Goal: Task Accomplishment & Management: Manage account settings

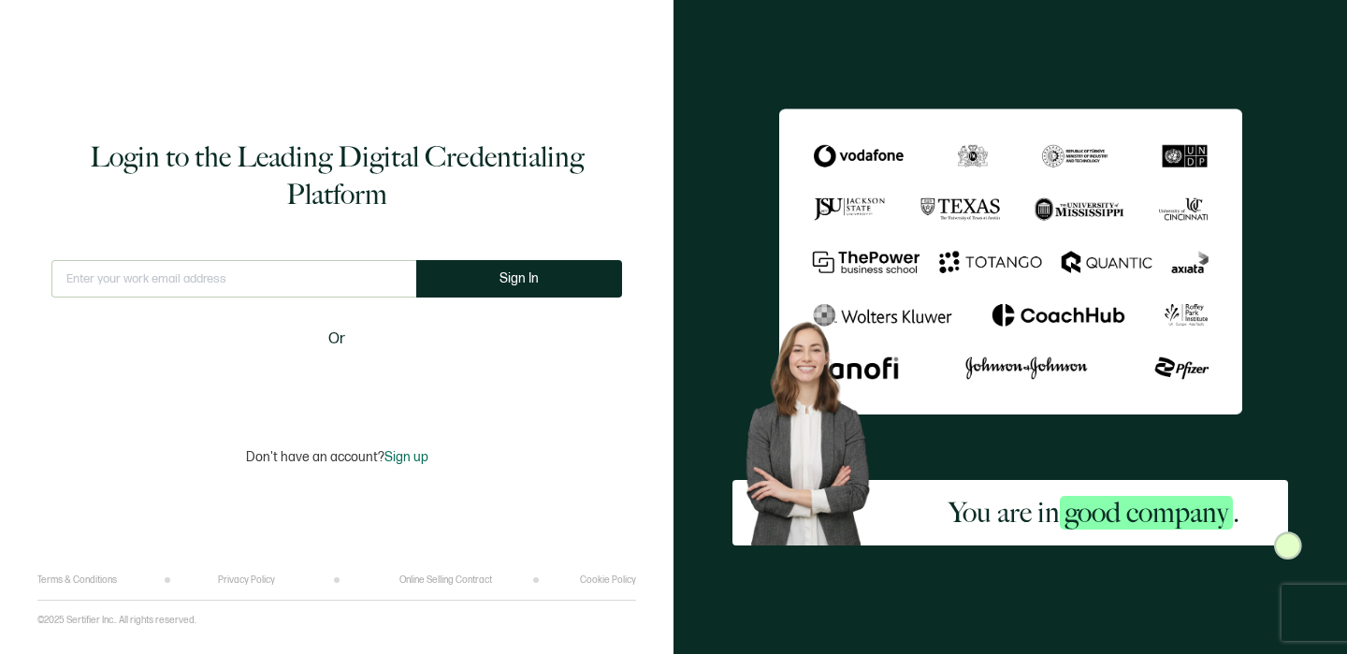
click at [307, 295] on input "text" at bounding box center [233, 278] width 365 height 37
click at [296, 261] on input "text" at bounding box center [233, 278] width 365 height 37
click at [288, 272] on input "text" at bounding box center [233, 278] width 365 height 37
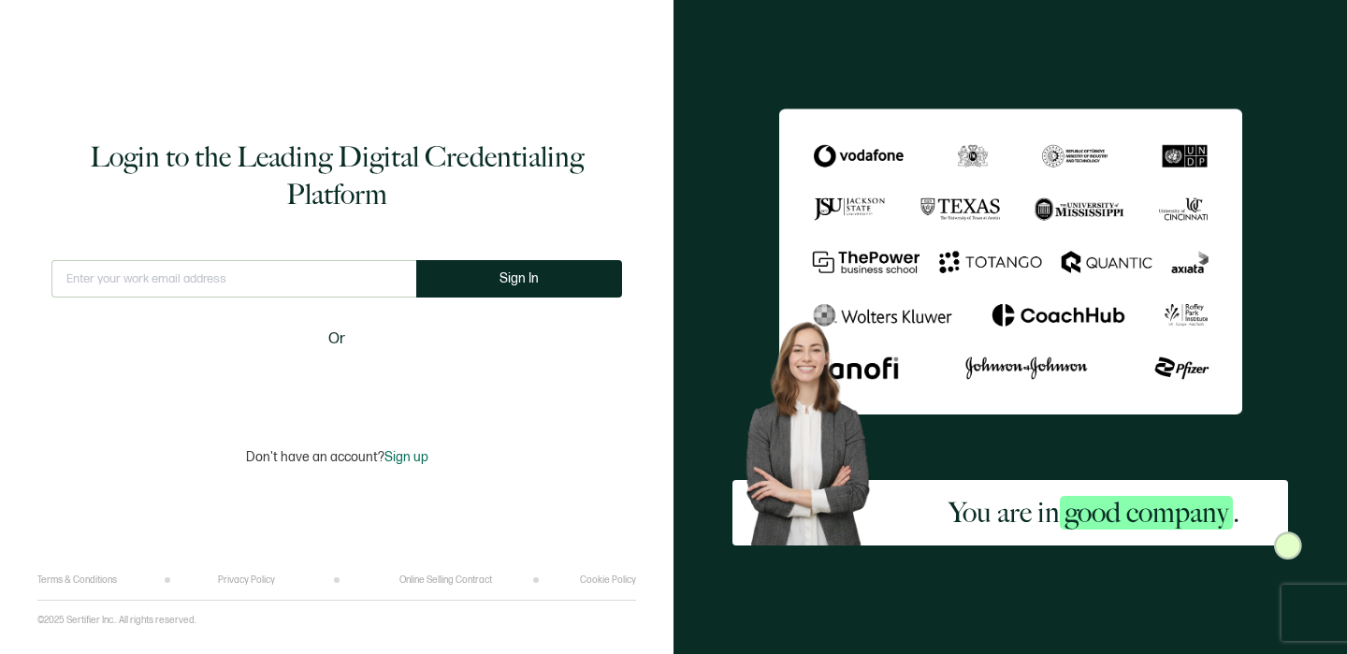
click at [288, 272] on input "text" at bounding box center [233, 278] width 365 height 37
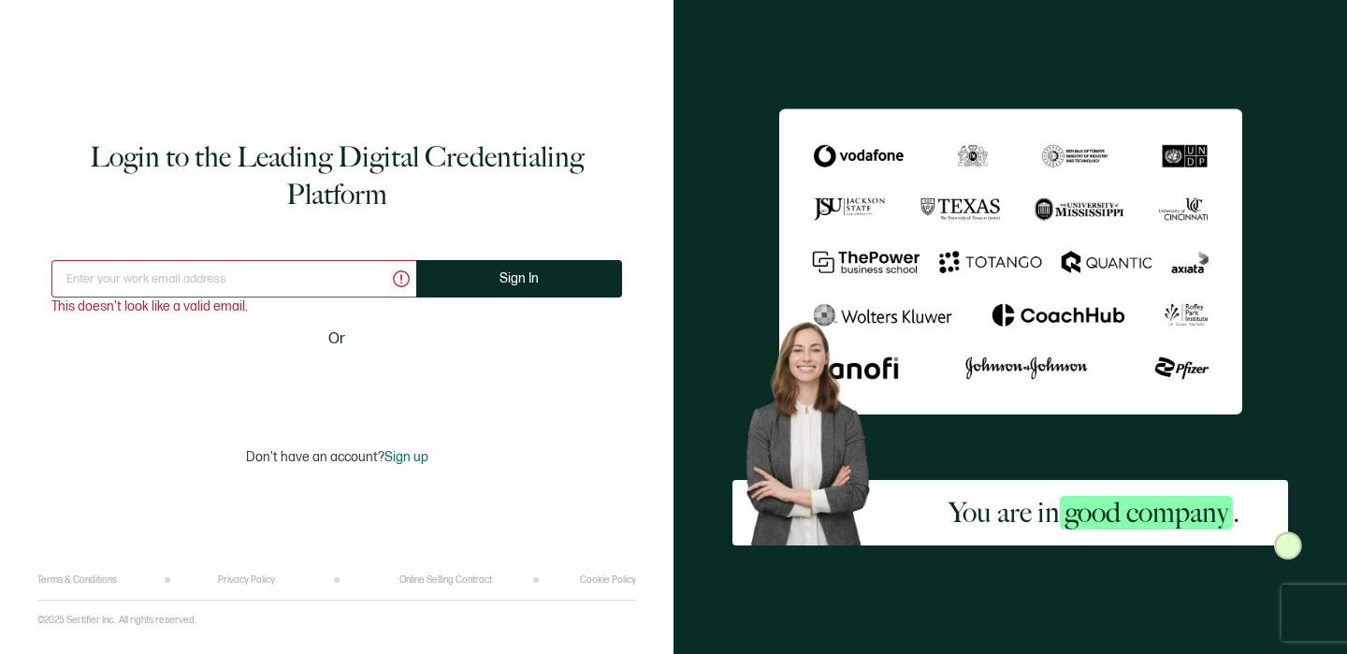
click at [196, 263] on input "text" at bounding box center [233, 278] width 365 height 37
click at [98, 260] on input "text" at bounding box center [233, 278] width 365 height 37
click at [98, 282] on input "text" at bounding box center [233, 278] width 365 height 37
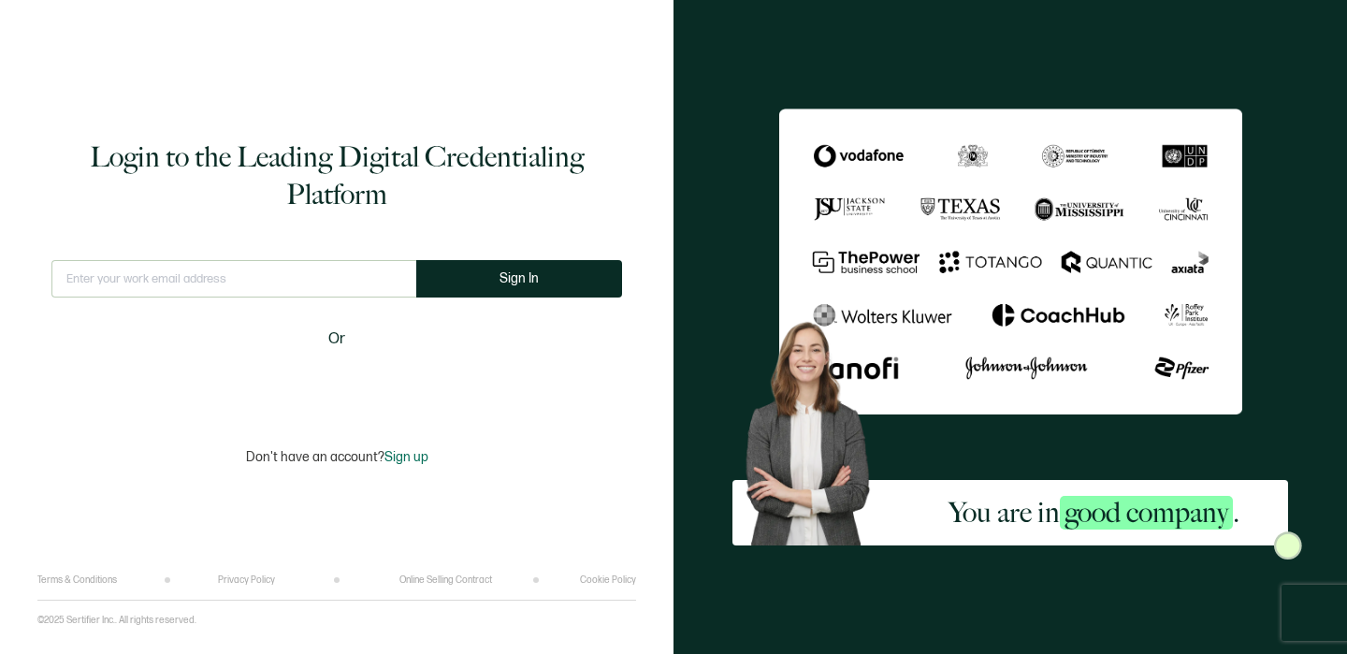
click at [239, 298] on div "This doesn't look like a valid email." at bounding box center [233, 286] width 365 height 53
click at [239, 283] on input "text" at bounding box center [233, 278] width 365 height 37
type input "info@brillianceadvancedbeautyeducation.com"
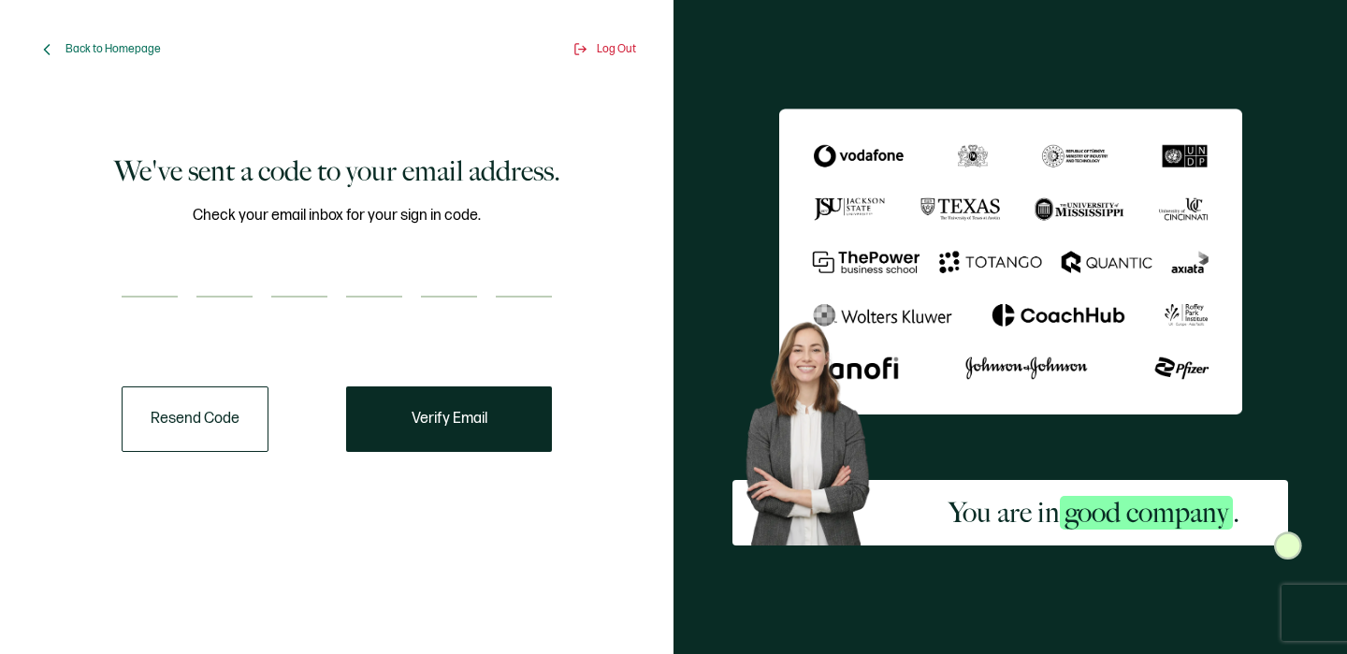
click at [167, 290] on input "number" at bounding box center [150, 278] width 56 height 37
type input "3"
type input "5"
type input "7"
type input "3"
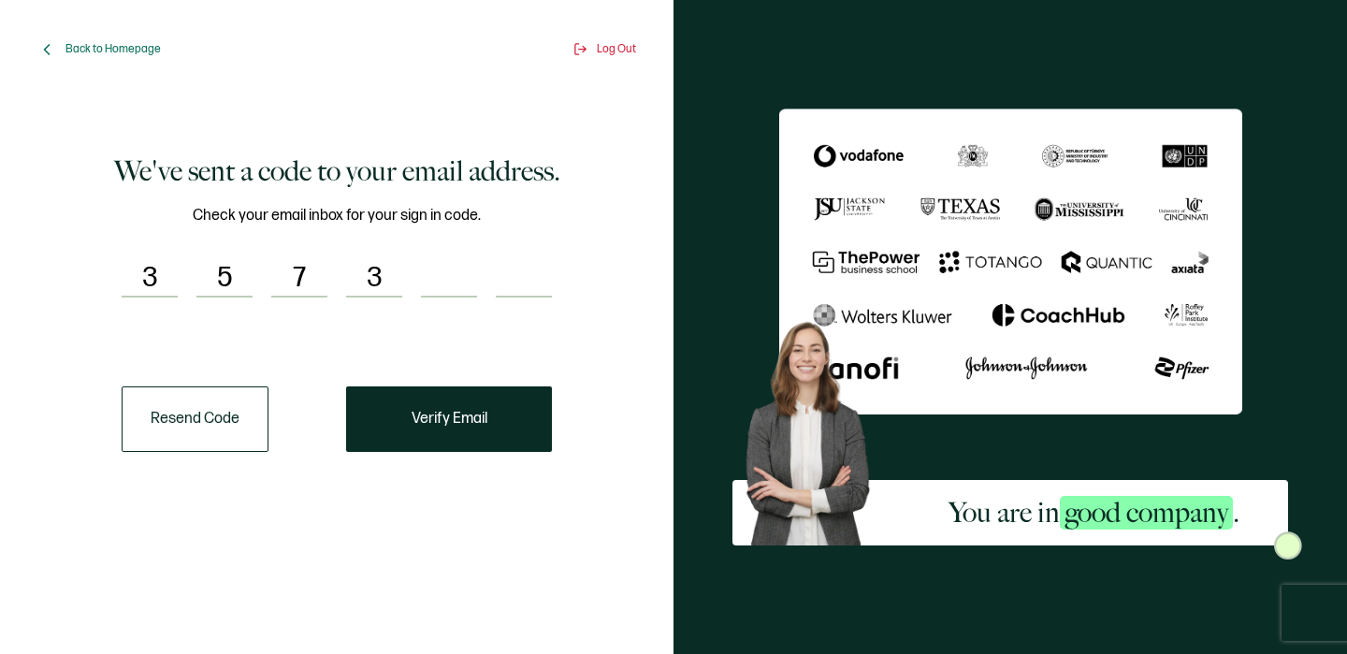
type input "4"
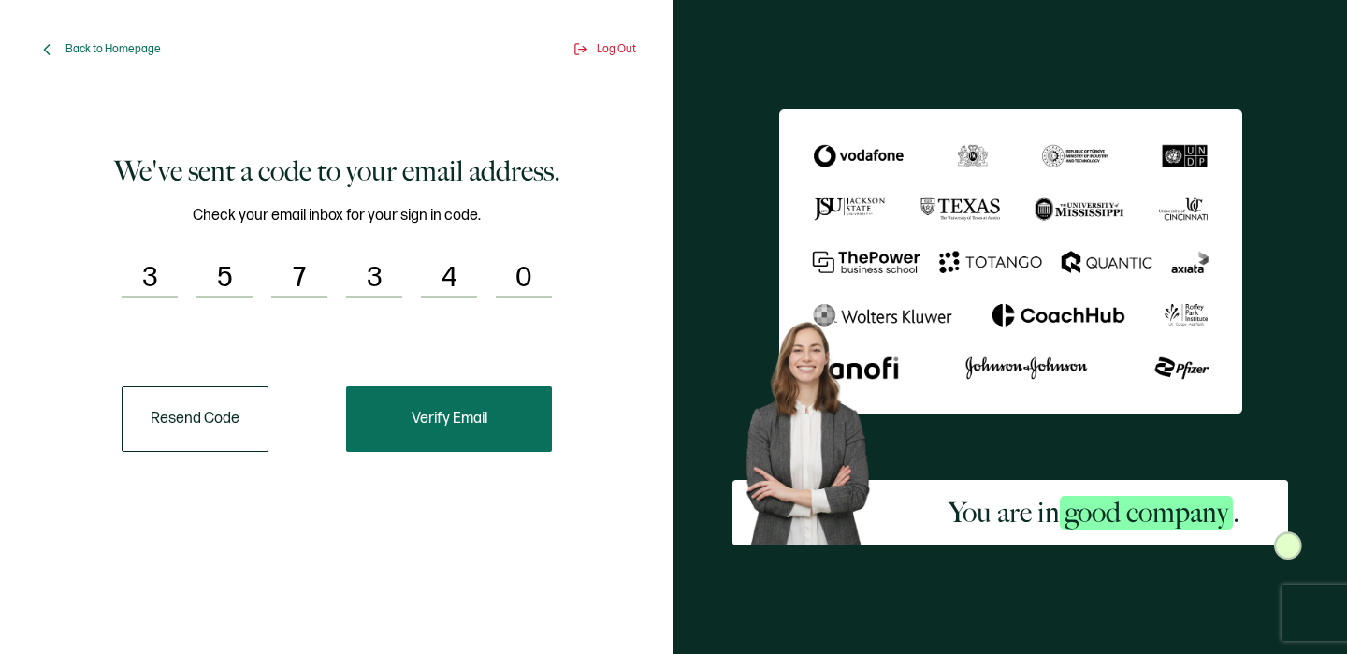
type input "0"
